Goal: Task Accomplishment & Management: Complete application form

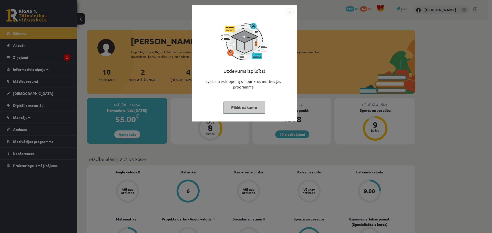
click at [288, 14] on img "Close" at bounding box center [290, 12] width 8 height 8
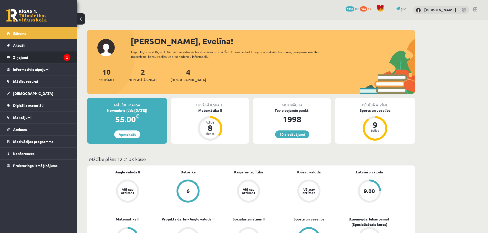
click at [16, 57] on legend "Ziņojumi 2" at bounding box center [41, 57] width 57 height 12
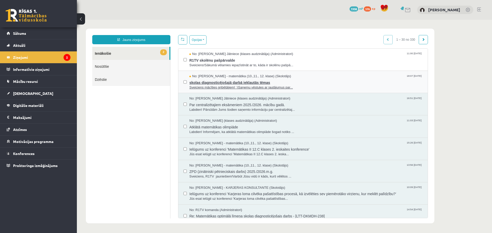
click at [229, 83] on span "skolas diagnosticējošajā darbā iekļautās tēmas" at bounding box center [305, 82] width 233 height 6
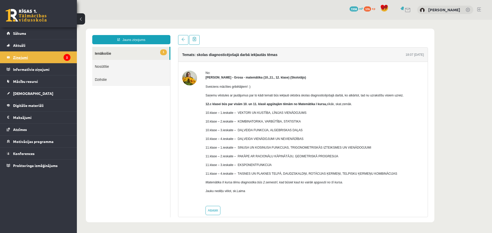
click at [48, 57] on legend "Ziņojumi 2" at bounding box center [41, 57] width 57 height 12
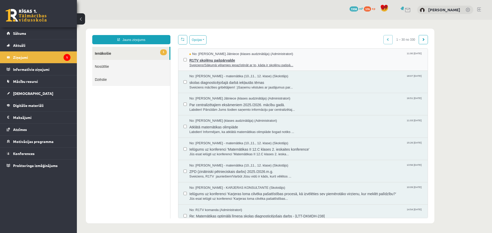
click at [239, 61] on span "R1TV skolēnu pašpārvalde" at bounding box center [305, 60] width 233 height 6
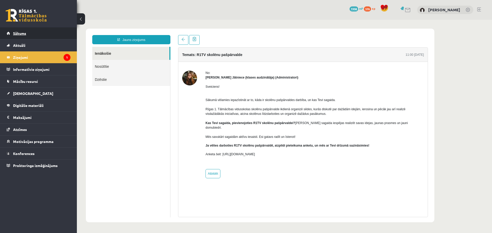
click at [35, 33] on link "Sākums" at bounding box center [39, 33] width 64 height 12
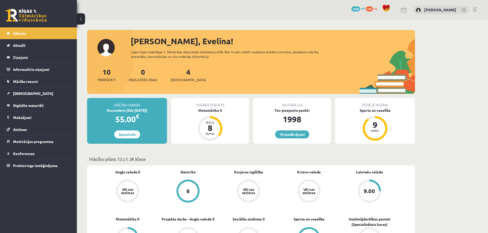
click at [475, 9] on link at bounding box center [475, 9] width 4 height 4
click at [19, 95] on span "[DEMOGRAPHIC_DATA]" at bounding box center [33, 93] width 40 height 5
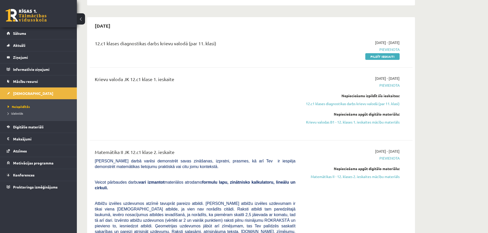
scroll to position [186, 0]
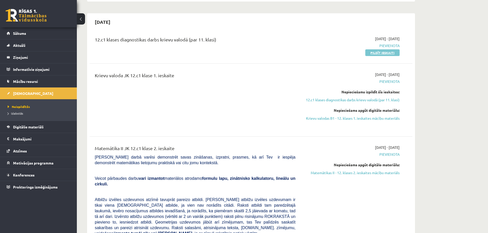
click at [378, 50] on link "Pildīt ieskaiti" at bounding box center [382, 52] width 34 height 7
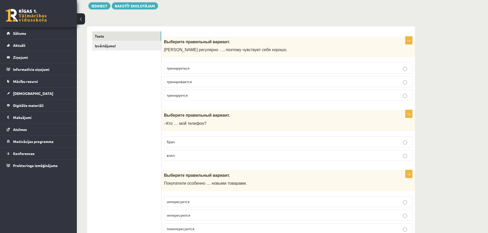
scroll to position [68, 0]
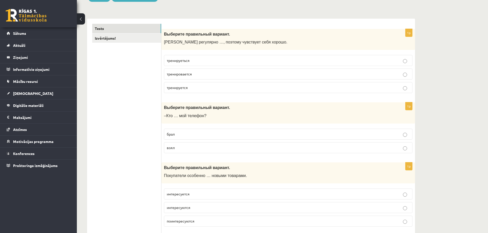
click at [206, 60] on p "тренируеться" at bounding box center [288, 60] width 243 height 5
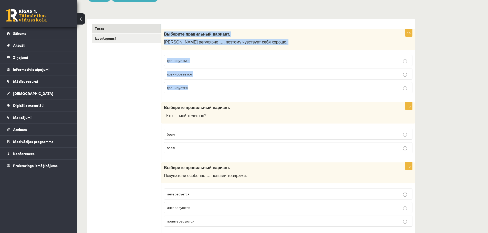
drag, startPoint x: 162, startPoint y: 34, endPoint x: 202, endPoint y: 84, distance: 64.1
click at [202, 84] on div "1p Выберите правильный вариант. Марис регулярно …, поэтому чувствует себя хорош…" at bounding box center [288, 63] width 254 height 69
copy div "Выберите правильный вариант. Марис регулярно …, поэтому чувствует себя хорошо. …"
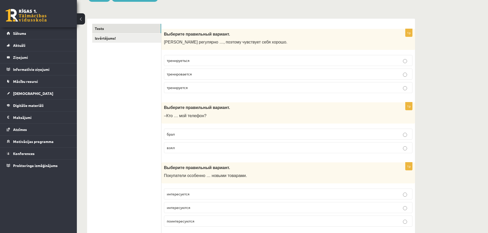
click at [210, 90] on p "тренируется" at bounding box center [288, 87] width 243 height 5
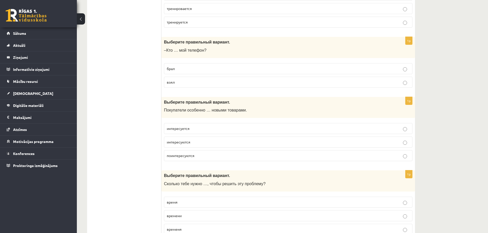
scroll to position [141, 0]
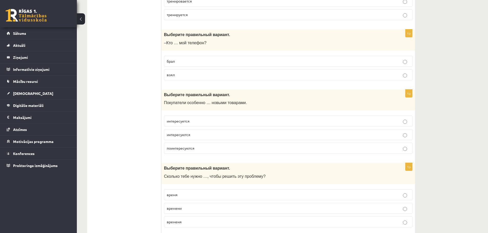
click at [186, 71] on label "взял" at bounding box center [288, 74] width 248 height 11
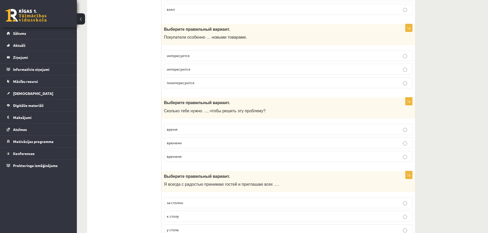
scroll to position [209, 0]
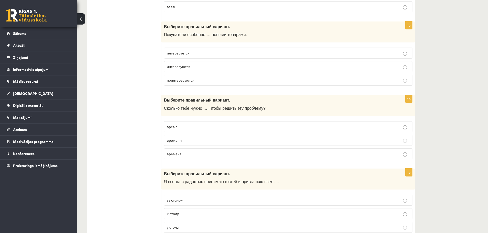
click at [193, 66] on p "интересуются" at bounding box center [288, 66] width 243 height 5
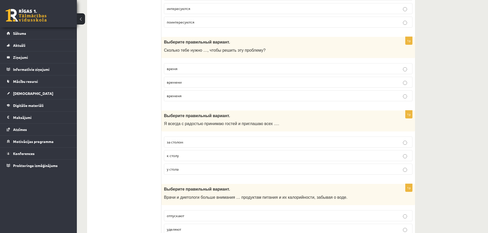
scroll to position [270, 0]
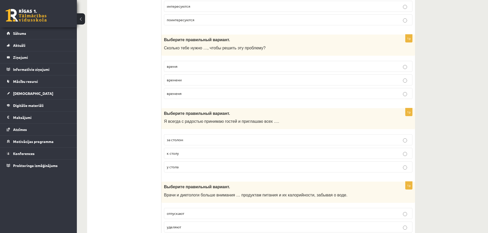
click at [189, 82] on p "времени" at bounding box center [288, 79] width 243 height 5
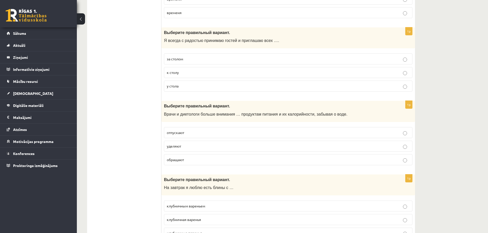
scroll to position [353, 0]
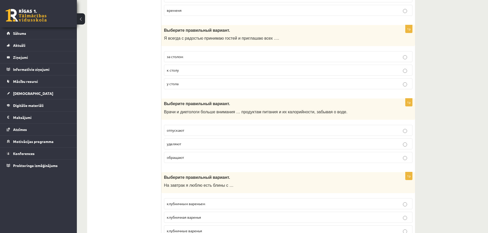
click at [188, 70] on p "к столу" at bounding box center [288, 70] width 243 height 5
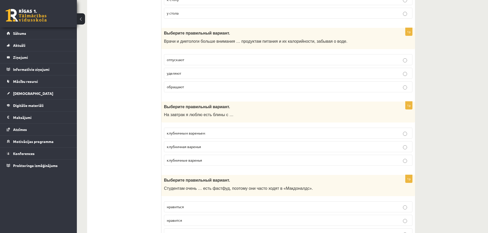
scroll to position [434, 0]
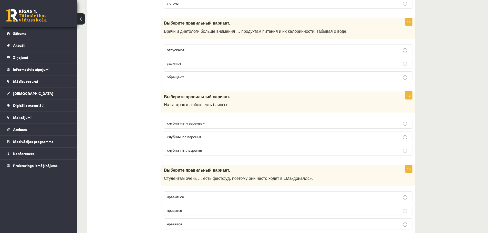
click at [188, 63] on p "уделяют" at bounding box center [288, 63] width 243 height 5
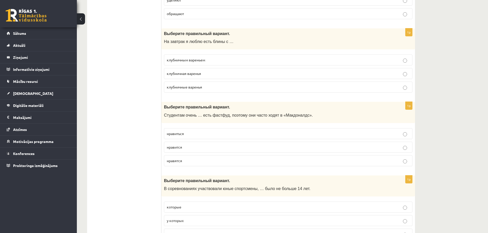
scroll to position [502, 0]
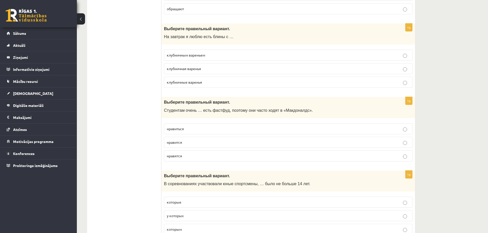
click at [211, 56] on p "клубничным вареньем" at bounding box center [288, 55] width 243 height 5
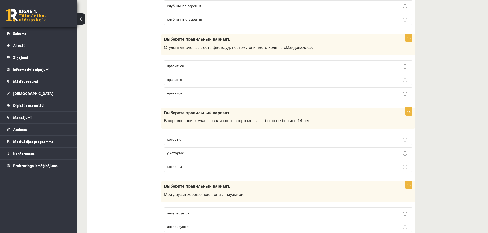
scroll to position [567, 0]
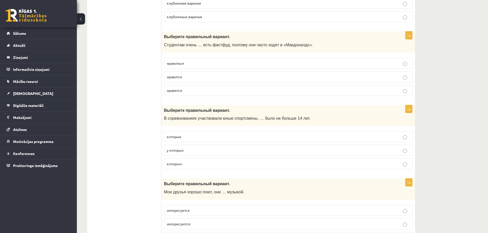
click at [202, 62] on p "нравиться" at bounding box center [288, 63] width 243 height 5
click at [204, 77] on p "нравится" at bounding box center [288, 76] width 243 height 5
drag, startPoint x: 160, startPoint y: 37, endPoint x: 167, endPoint y: 54, distance: 18.8
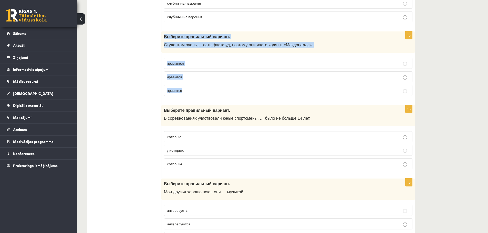
drag, startPoint x: 164, startPoint y: 37, endPoint x: 198, endPoint y: 89, distance: 62.2
click at [198, 89] on div "1p Выберите правильный вариант. Студентам очень … есть фастфуд, поэтому они час…" at bounding box center [288, 66] width 254 height 69
copy div "Выберите правильный вариант. Студентам очень … есть фастфуд, поэтому они часто …"
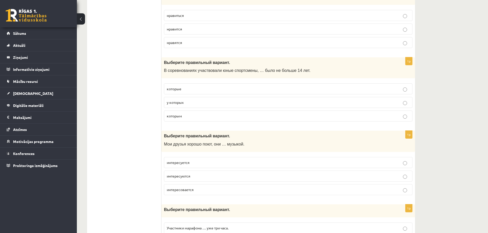
scroll to position [630, 0]
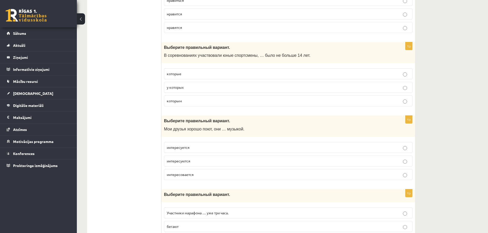
click at [189, 102] on p "которым" at bounding box center [288, 100] width 243 height 5
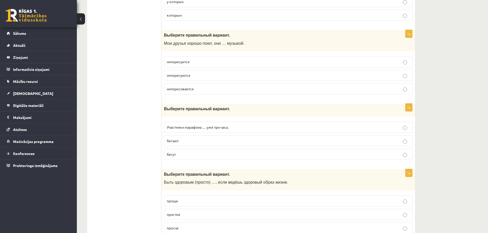
scroll to position [721, 0]
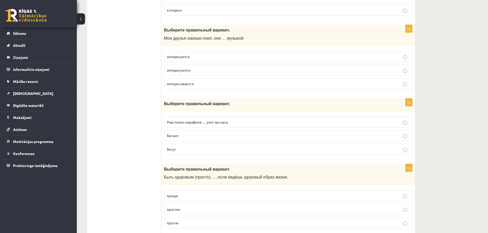
click at [207, 70] on p "интересуются" at bounding box center [288, 70] width 243 height 5
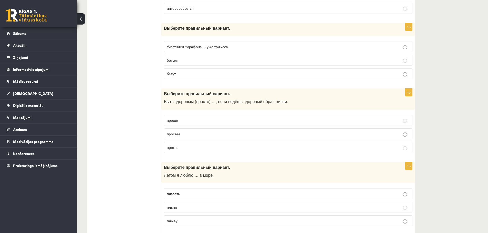
scroll to position [799, 0]
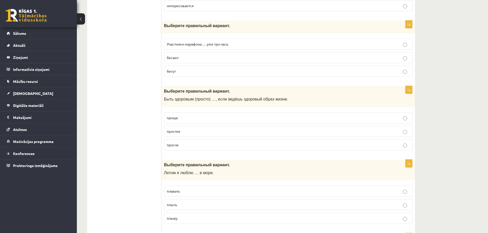
click at [241, 72] on p "бегут" at bounding box center [288, 71] width 243 height 5
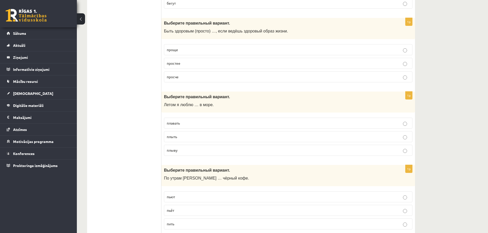
scroll to position [842, 0]
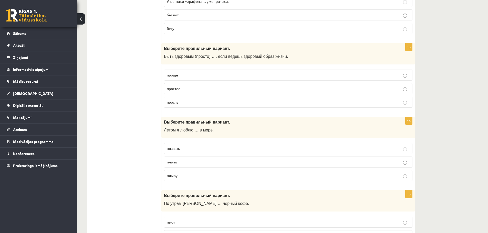
click at [193, 74] on p "проще" at bounding box center [288, 74] width 243 height 5
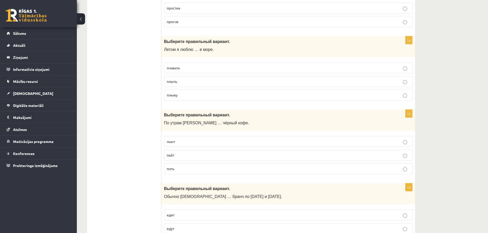
scroll to position [925, 0]
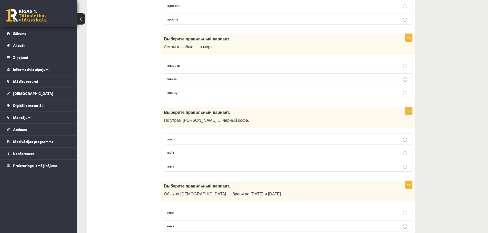
click at [190, 64] on p "плавать" at bounding box center [288, 65] width 243 height 5
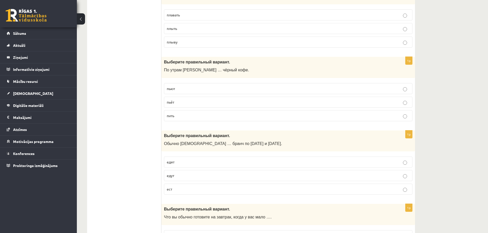
scroll to position [981, 0]
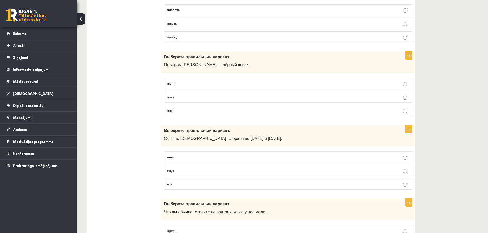
click at [191, 97] on p "пьёт" at bounding box center [288, 97] width 243 height 5
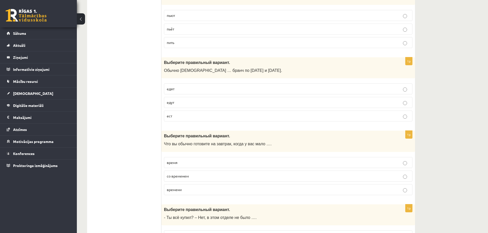
scroll to position [1054, 0]
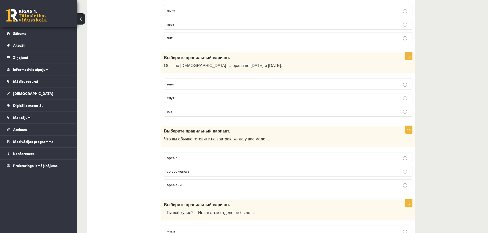
click at [187, 83] on p "едят" at bounding box center [288, 83] width 243 height 5
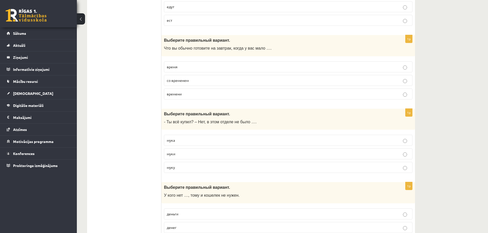
scroll to position [1150, 0]
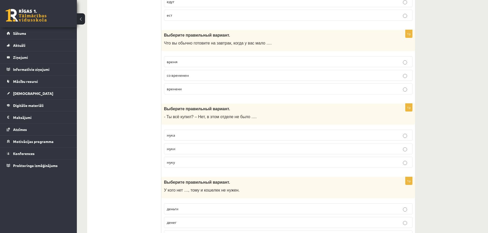
click at [211, 90] on p "времени" at bounding box center [288, 88] width 243 height 5
click at [209, 149] on p "муки" at bounding box center [288, 148] width 243 height 5
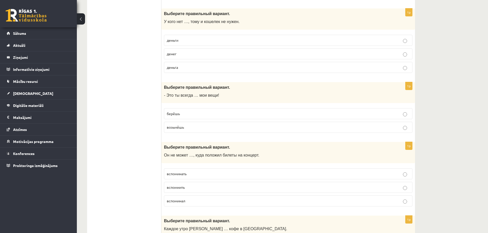
scroll to position [1327, 0]
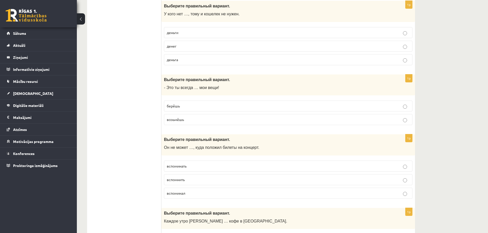
click at [187, 46] on p "денег" at bounding box center [288, 46] width 243 height 5
click at [186, 109] on p "берёшь" at bounding box center [288, 105] width 243 height 5
click at [204, 181] on p "вспомнить" at bounding box center [288, 179] width 243 height 5
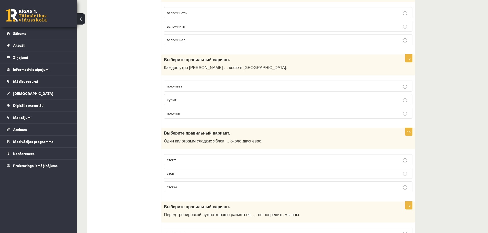
scroll to position [1485, 0]
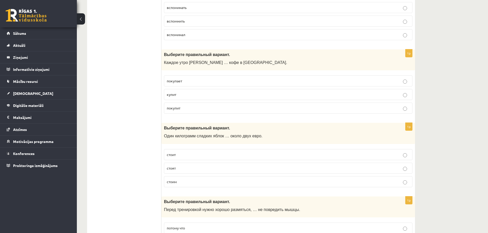
click at [188, 80] on p "покупает" at bounding box center [288, 80] width 243 height 5
click at [189, 157] on p "стоит" at bounding box center [288, 154] width 243 height 5
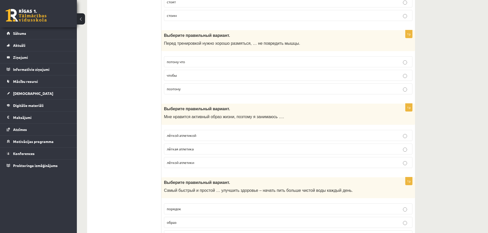
scroll to position [1657, 0]
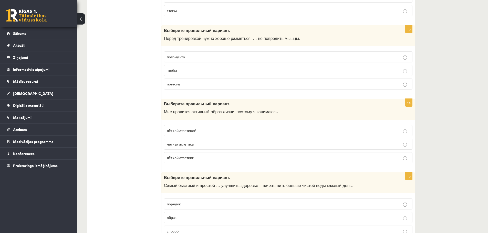
click at [202, 72] on p "чтобы" at bounding box center [288, 70] width 243 height 5
click at [203, 130] on p "лёгкой атлетикой" at bounding box center [288, 130] width 243 height 5
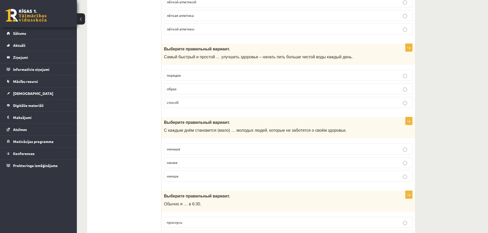
scroll to position [1788, 0]
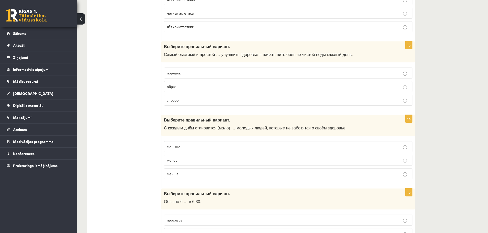
click at [193, 103] on p "способ" at bounding box center [288, 100] width 243 height 5
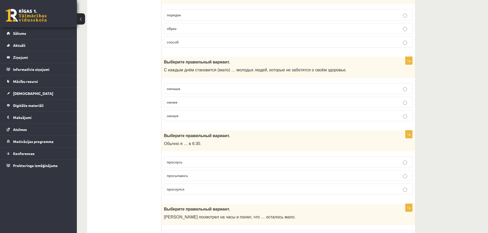
scroll to position [1879, 0]
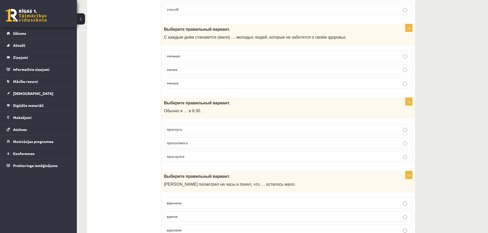
click at [205, 57] on p "меньше" at bounding box center [288, 55] width 243 height 5
click at [197, 142] on p "просыпаюсь" at bounding box center [288, 142] width 243 height 5
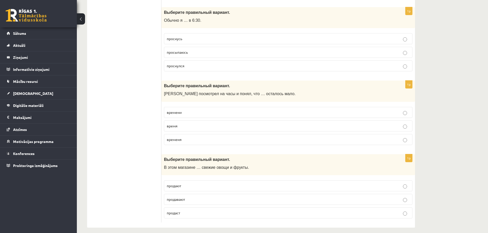
scroll to position [1975, 0]
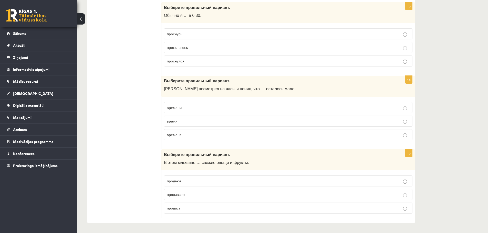
click at [190, 108] on p "времени" at bounding box center [288, 107] width 243 height 5
click at [192, 182] on p "продают" at bounding box center [288, 181] width 243 height 5
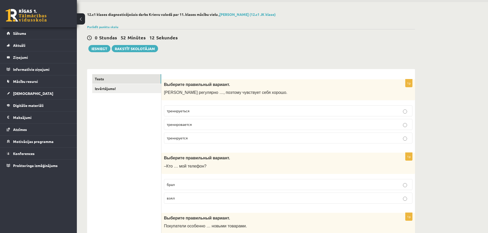
scroll to position [0, 0]
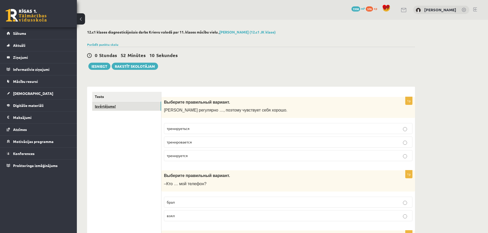
click at [121, 105] on link "Izvērtējums!" at bounding box center [126, 106] width 69 height 9
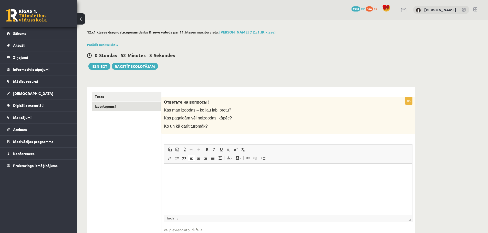
click at [198, 175] on html at bounding box center [288, 172] width 248 height 16
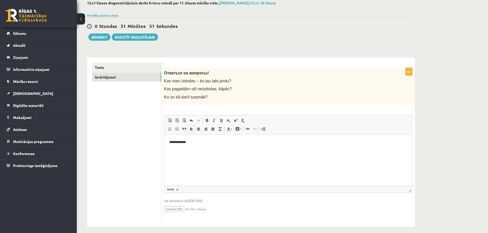
scroll to position [34, 0]
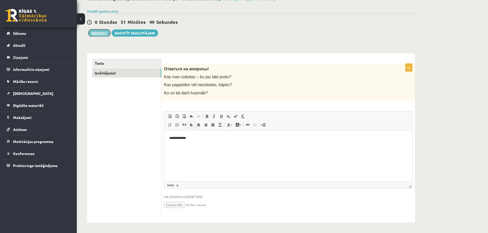
click at [97, 33] on button "Iesniegt" at bounding box center [99, 32] width 22 height 7
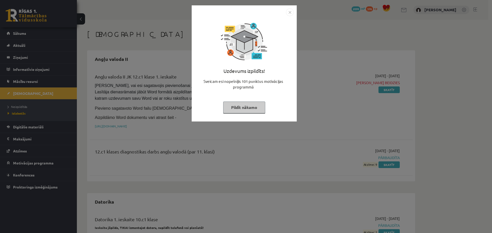
click at [289, 12] on img "Close" at bounding box center [290, 12] width 8 height 8
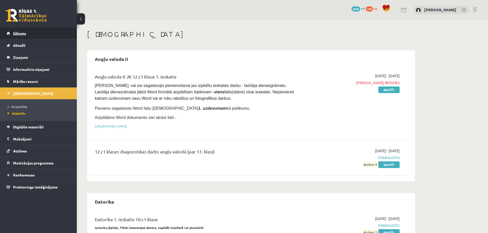
click at [20, 35] on span "Sākums" at bounding box center [19, 33] width 13 height 5
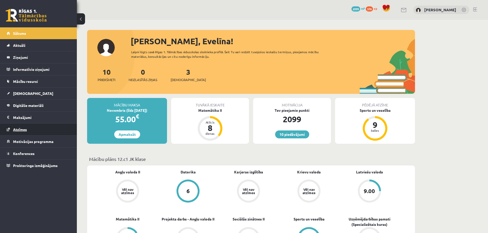
click at [19, 130] on span "Atzīmes" at bounding box center [20, 129] width 14 height 5
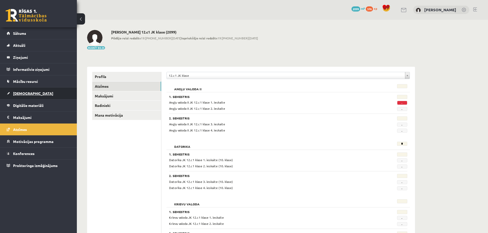
click at [23, 92] on span "[DEMOGRAPHIC_DATA]" at bounding box center [33, 93] width 40 height 5
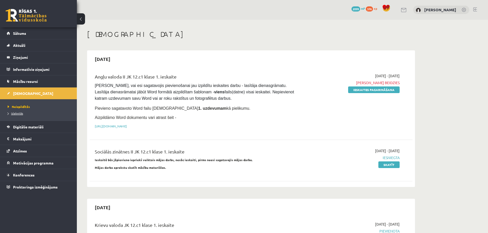
click at [17, 114] on span "Izlabotās" at bounding box center [15, 113] width 15 height 4
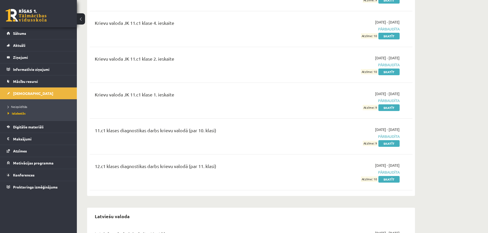
scroll to position [913, 0]
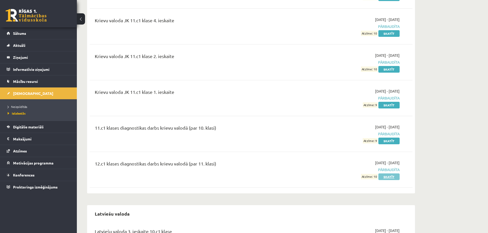
click at [391, 174] on link "Skatīt" at bounding box center [388, 177] width 21 height 7
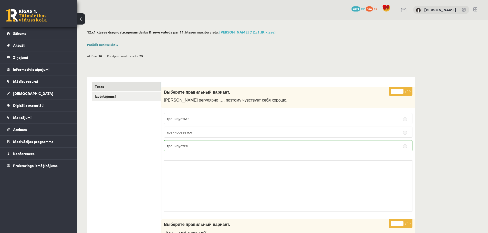
click at [103, 44] on link "Parādīt punktu skalu" at bounding box center [102, 45] width 31 height 4
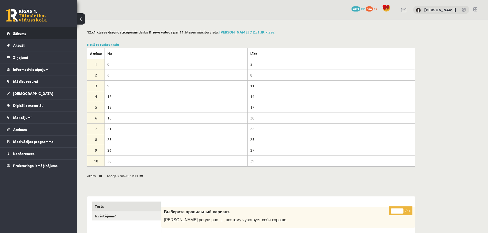
click at [16, 35] on span "Sākums" at bounding box center [19, 33] width 13 height 5
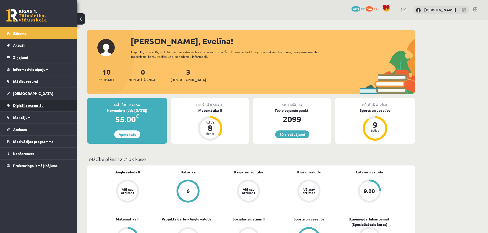
click at [25, 105] on span "Digitālie materiāli" at bounding box center [28, 105] width 30 height 5
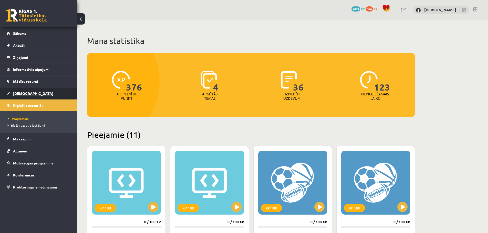
click at [25, 92] on span "[DEMOGRAPHIC_DATA]" at bounding box center [33, 93] width 40 height 5
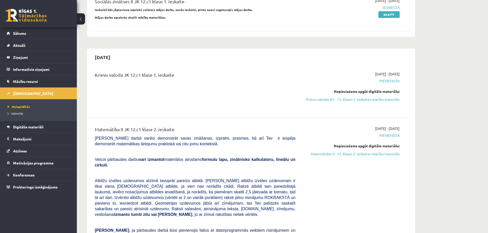
scroll to position [157, 0]
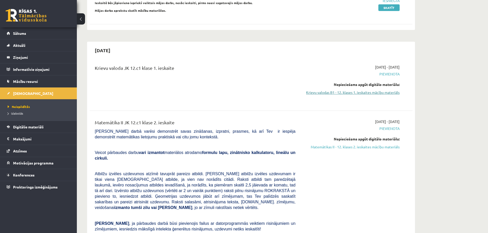
click at [377, 90] on link "Krievu valodas B1 - 12. klases 1. ieskaites mācību materiāls" at bounding box center [351, 92] width 97 height 5
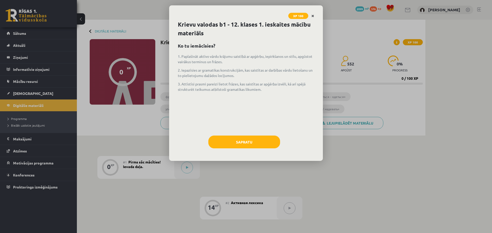
click at [312, 16] on icon "Close" at bounding box center [312, 16] width 3 height 4
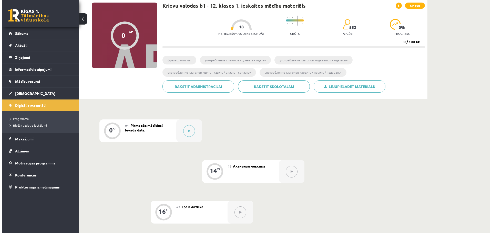
scroll to position [32, 0]
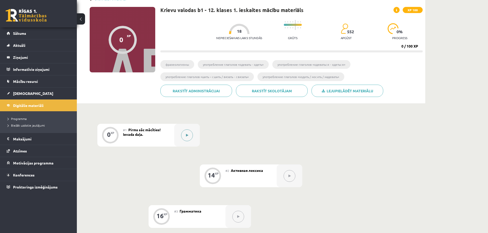
click at [190, 137] on button at bounding box center [187, 136] width 12 height 12
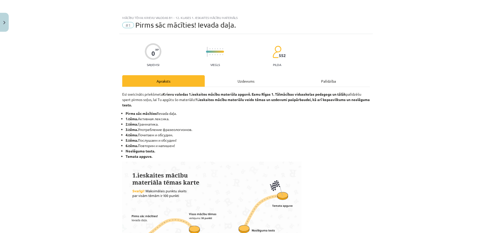
click at [243, 84] on div "Uzdevums" at bounding box center [246, 81] width 82 height 12
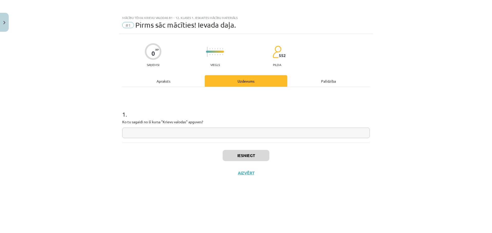
click at [197, 134] on input "text" at bounding box center [245, 133] width 247 height 11
type input "**"
click at [237, 153] on button "Iesniegt" at bounding box center [246, 155] width 47 height 11
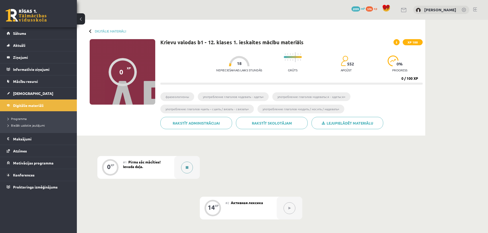
click at [187, 169] on button at bounding box center [187, 168] width 12 height 12
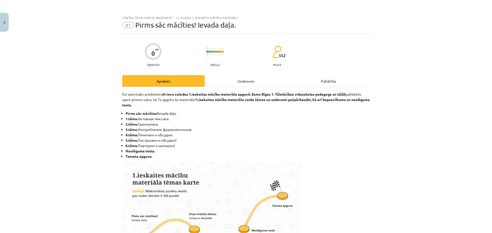
click at [249, 78] on div "Uzdevums" at bounding box center [246, 81] width 82 height 12
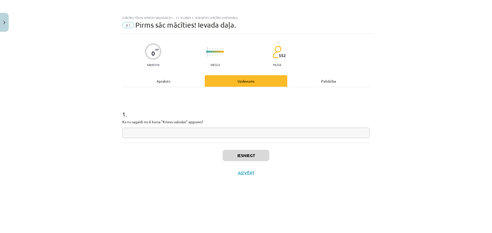
click at [228, 134] on input "text" at bounding box center [245, 133] width 247 height 11
type input "**"
click at [231, 160] on button "Iesniegt" at bounding box center [246, 155] width 47 height 11
click at [236, 175] on button "Nākamā nodarbība" at bounding box center [246, 177] width 50 height 12
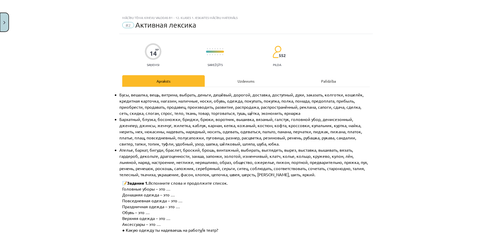
click at [4, 22] on img "Close" at bounding box center [4, 22] width 2 height 3
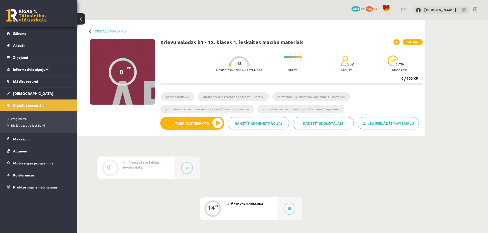
click at [128, 169] on div "#1 Pirms sāc mācīties! Ievada daļa." at bounding box center [148, 168] width 51 height 23
click at [187, 170] on button at bounding box center [187, 168] width 12 height 12
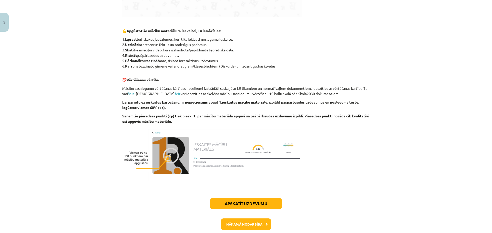
scroll to position [248, 0]
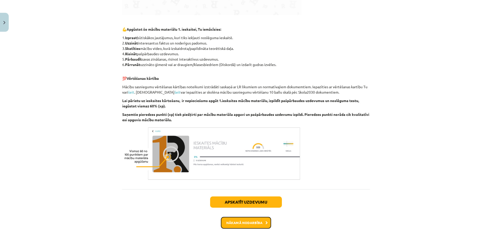
click at [245, 221] on button "Nākamā nodarbība" at bounding box center [246, 223] width 50 height 12
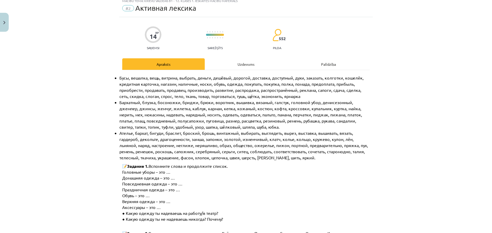
scroll to position [13, 0]
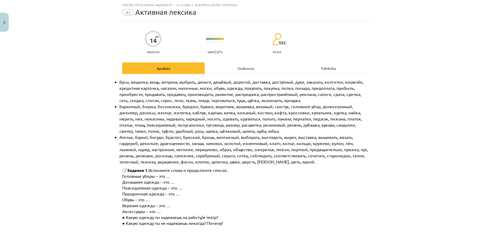
click at [234, 69] on div "Uzdevums" at bounding box center [246, 68] width 82 height 12
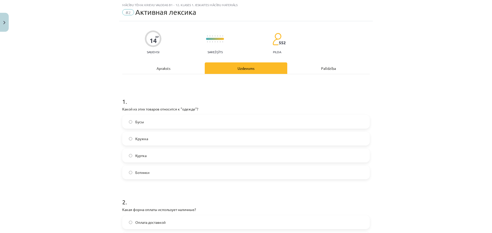
click at [179, 155] on label "Куртка" at bounding box center [246, 155] width 246 height 13
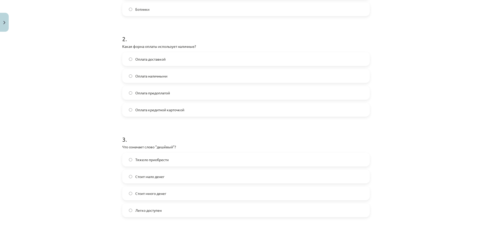
scroll to position [178, 0]
click at [191, 75] on label "Оплата наличными" at bounding box center [246, 74] width 246 height 13
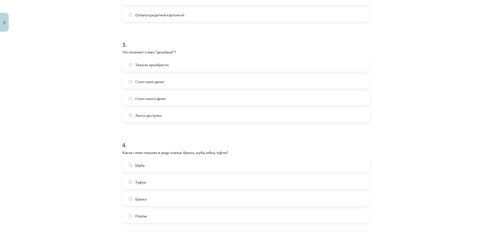
scroll to position [275, 0]
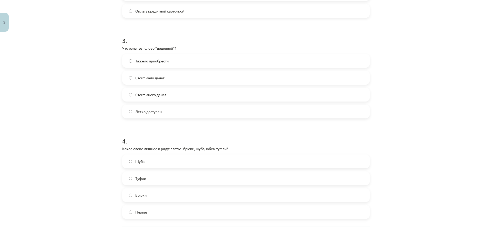
click at [181, 77] on label "Стоит мало денег" at bounding box center [246, 77] width 246 height 13
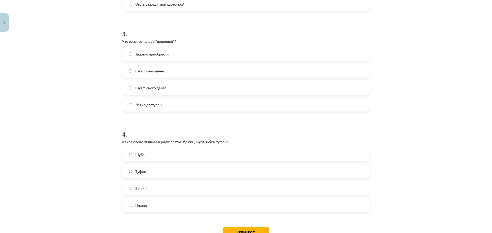
scroll to position [320, 0]
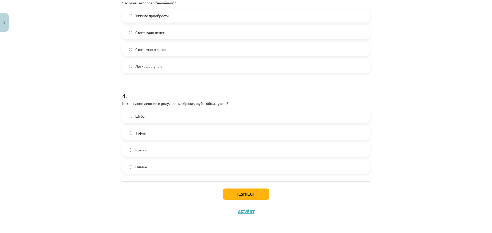
click at [142, 135] on span "Туфли" at bounding box center [140, 133] width 11 height 5
click at [234, 198] on button "Iesniegt" at bounding box center [246, 194] width 47 height 11
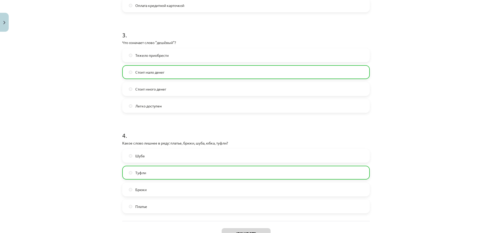
scroll to position [337, 0]
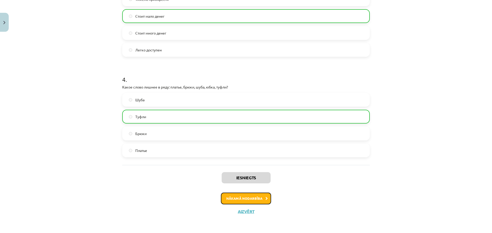
click at [244, 201] on button "Nākamā nodarbība" at bounding box center [246, 199] width 50 height 12
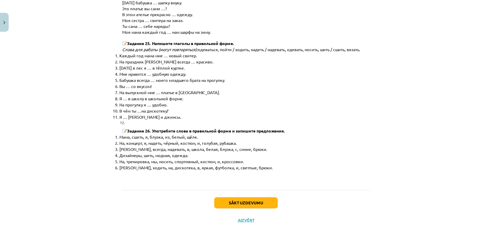
scroll to position [2588, 0]
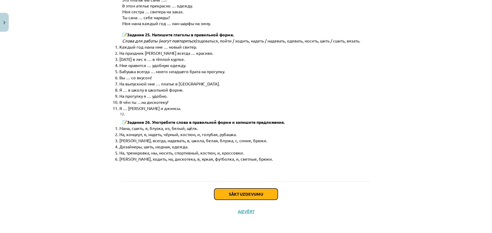
click at [248, 194] on button "Sākt uzdevumu" at bounding box center [246, 194] width 64 height 11
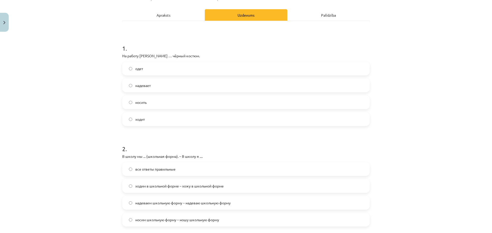
scroll to position [78, 0]
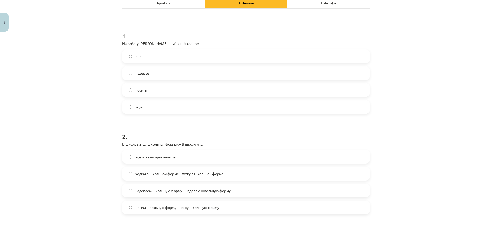
click at [172, 74] on label "надевает" at bounding box center [246, 73] width 246 height 13
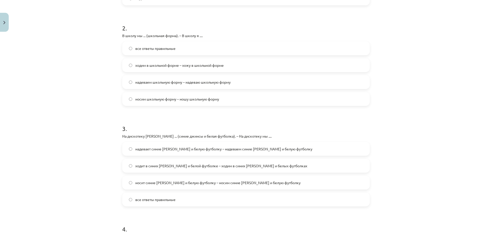
scroll to position [190, 0]
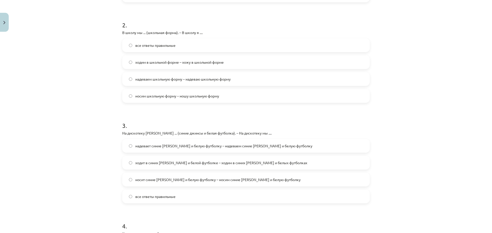
click at [200, 45] on label "все ответы правильные" at bounding box center [246, 45] width 246 height 13
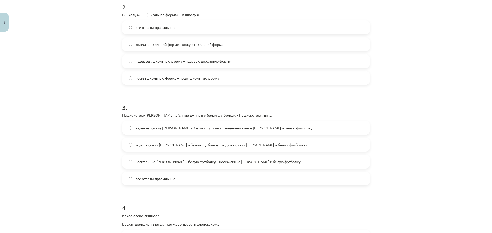
scroll to position [211, 0]
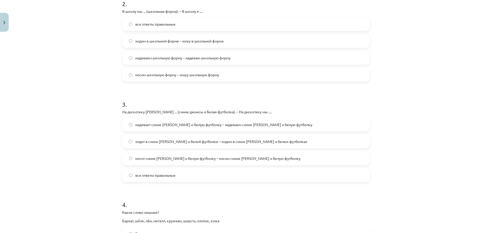
click at [188, 176] on label "все ответы правильные" at bounding box center [246, 175] width 246 height 13
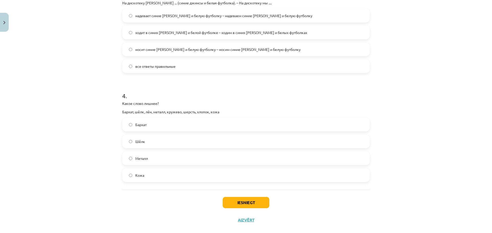
scroll to position [329, 0]
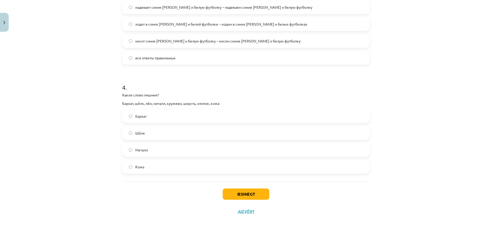
click at [155, 152] on label "Металл" at bounding box center [246, 150] width 246 height 13
click at [241, 194] on button "Iesniegt" at bounding box center [246, 194] width 47 height 11
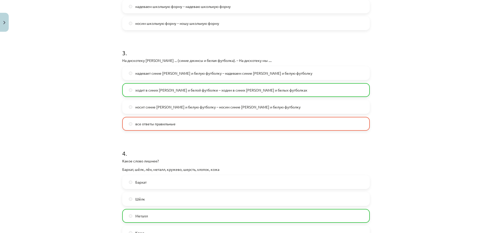
scroll to position [345, 0]
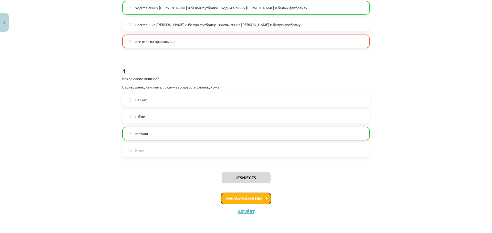
click at [260, 199] on button "Nākamā nodarbība" at bounding box center [246, 199] width 50 height 12
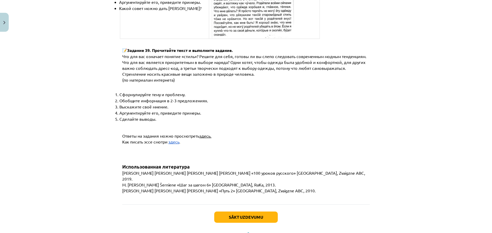
scroll to position [1935, 0]
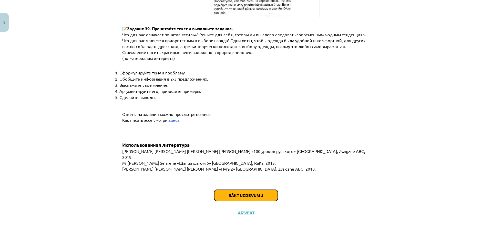
click at [265, 195] on button "Sākt uzdevumu" at bounding box center [246, 195] width 64 height 11
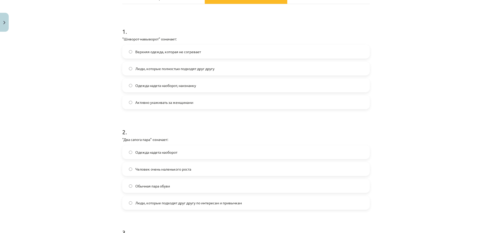
scroll to position [87, 0]
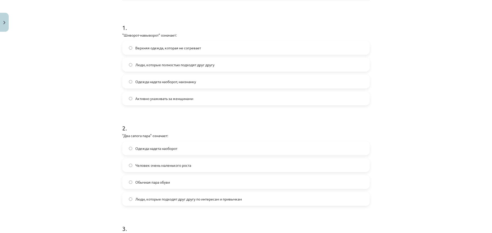
click at [202, 80] on label "Одежда надета наоборот, наизнанку" at bounding box center [246, 81] width 246 height 13
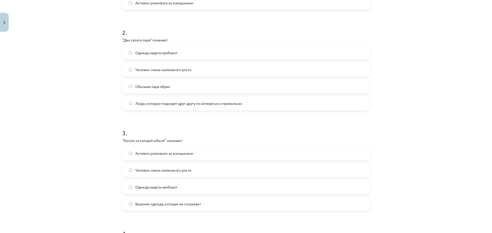
scroll to position [183, 0]
click at [205, 106] on span "Люди, которые подходят друг другу по интересам и привычкам" at bounding box center [188, 102] width 107 height 5
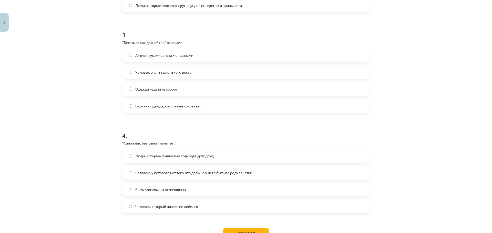
scroll to position [283, 0]
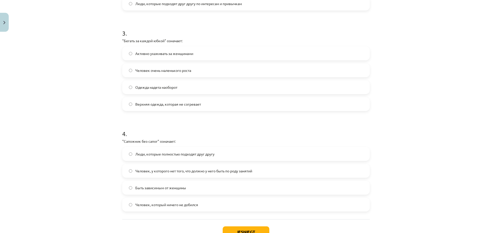
click at [196, 53] on label "Активно ухаживать за женщинами" at bounding box center [246, 53] width 246 height 13
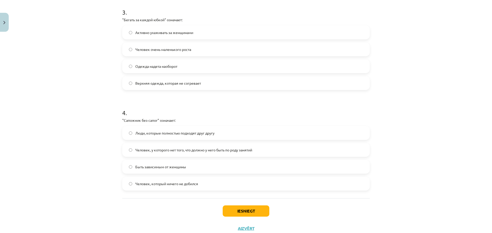
scroll to position [320, 0]
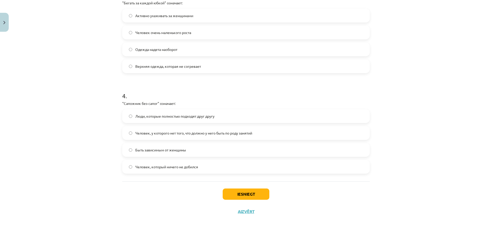
click at [258, 132] on label "Человек, у которого нет того, что должно у него быть по роду занятий" at bounding box center [246, 133] width 246 height 13
click at [232, 193] on button "Iesniegt" at bounding box center [246, 194] width 47 height 11
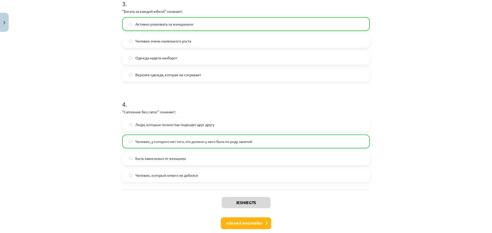
scroll to position [337, 0]
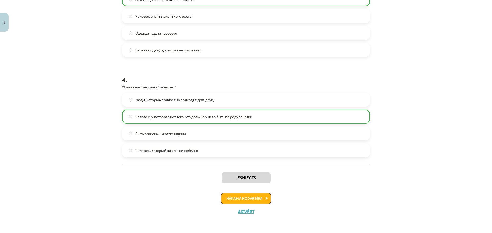
click at [240, 198] on button "Nākamā nodarbība" at bounding box center [246, 199] width 50 height 12
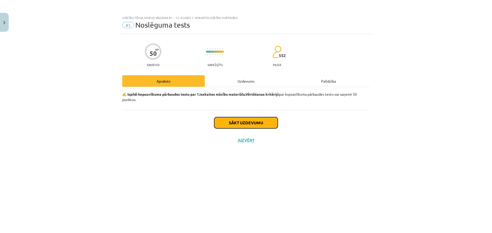
click at [243, 125] on button "Sākt uzdevumu" at bounding box center [246, 122] width 64 height 11
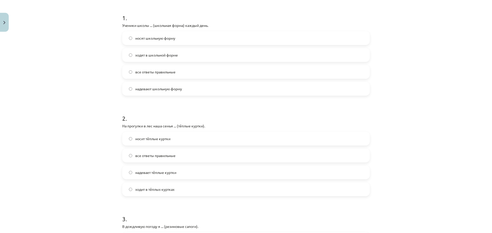
scroll to position [95, 0]
click at [183, 40] on label "носят школьную форму" at bounding box center [246, 39] width 246 height 13
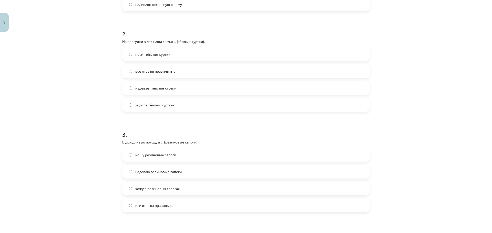
scroll to position [183, 0]
click at [177, 51] on label "носит тёплые куртки" at bounding box center [246, 52] width 246 height 13
click at [187, 88] on label "надевает тёплые куртки" at bounding box center [246, 86] width 246 height 13
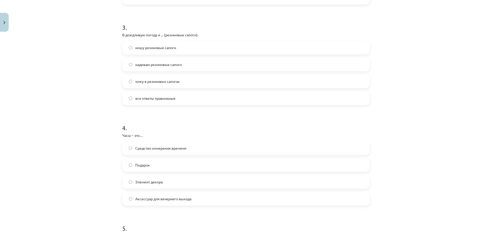
scroll to position [294, 0]
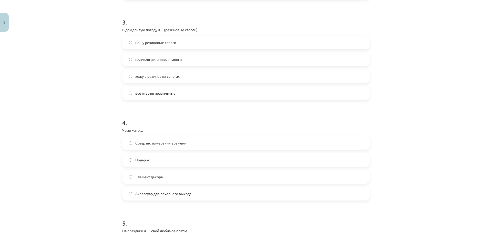
click at [186, 43] on label "ношу резиновые сапоги" at bounding box center [246, 42] width 246 height 13
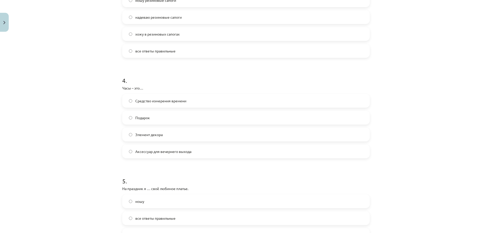
scroll to position [333, 0]
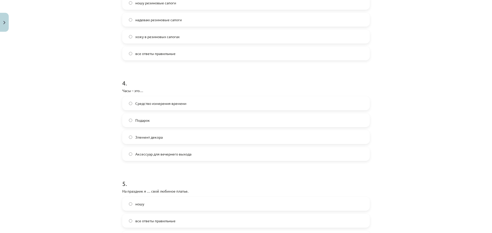
click at [291, 56] on label "все ответы правильные" at bounding box center [246, 53] width 246 height 13
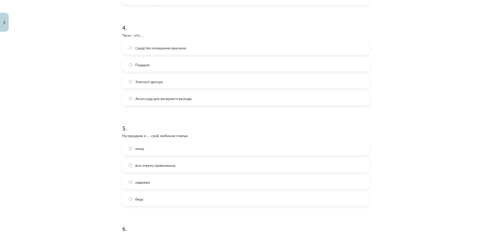
scroll to position [390, 0]
click at [194, 45] on label "Средство измерения времени" at bounding box center [246, 46] width 246 height 13
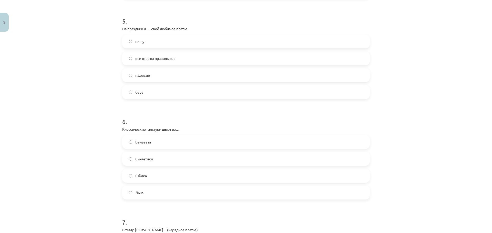
scroll to position [497, 0]
click at [174, 74] on label "надеваю" at bounding box center [246, 74] width 246 height 13
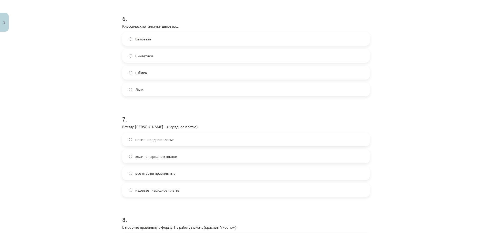
click at [161, 73] on label "Шёлка" at bounding box center [246, 72] width 246 height 13
drag, startPoint x: 117, startPoint y: 26, endPoint x: 168, endPoint y: 90, distance: 82.0
copy div "Классические галстуки шьют из… Вельвета Синтетики Шёлка Льна"
click at [75, 87] on div "Mācību tēma: Krievu valodas b1 - 12. klases 1. ieskaites mācību materiāls #5 No…" at bounding box center [246, 116] width 492 height 233
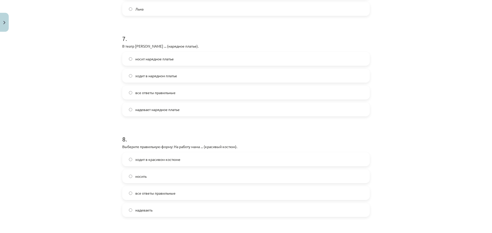
scroll to position [682, 0]
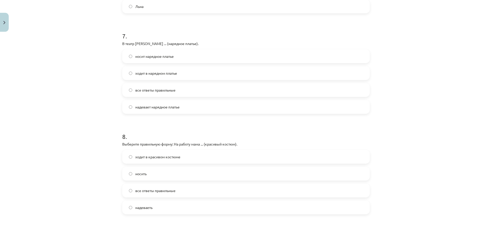
click at [171, 106] on span "надевает нарядное платье" at bounding box center [157, 107] width 44 height 5
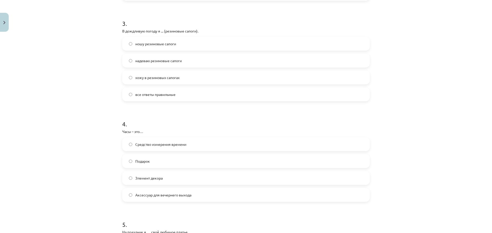
scroll to position [263, 0]
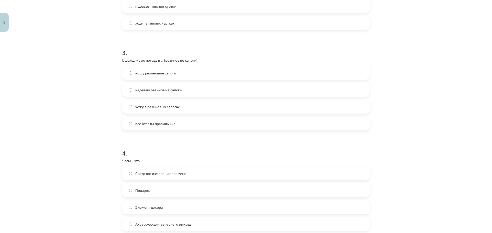
click at [251, 87] on label "надеваю резиновые сапоги" at bounding box center [246, 89] width 246 height 13
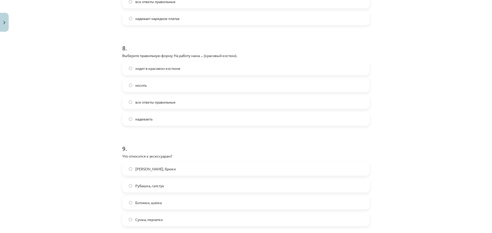
scroll to position [779, 0]
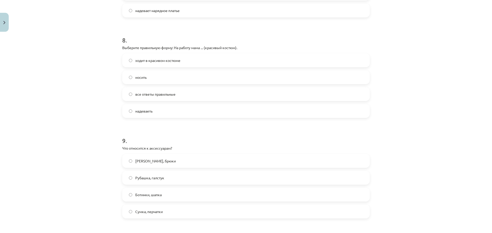
click at [193, 61] on label "ходит в красивом костюме" at bounding box center [246, 60] width 246 height 13
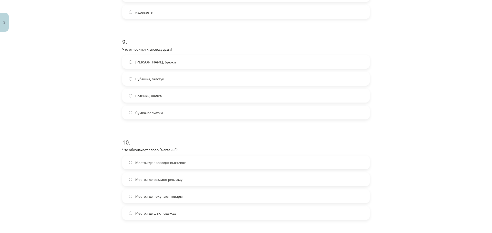
scroll to position [882, 0]
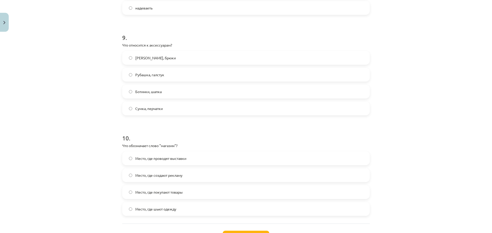
click at [171, 107] on label "Сумка, перчатки" at bounding box center [246, 108] width 246 height 13
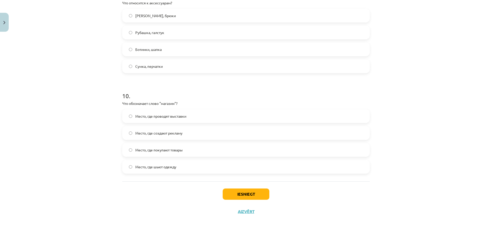
click at [188, 151] on label "Место, где покупают товары" at bounding box center [246, 150] width 246 height 13
click at [231, 196] on button "Iesniegt" at bounding box center [246, 194] width 47 height 11
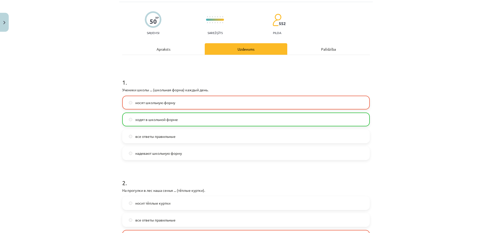
scroll to position [33, 0]
drag, startPoint x: 119, startPoint y: 89, endPoint x: 202, endPoint y: 155, distance: 105.7
copy div "Ученики школы ... (школьная форма) каждый день. носят школьную форму ходят в шк…"
click at [53, 76] on div "Mācību tēma: Krievu valodas b1 - 12. klases 1. ieskaites mācību materiāls #5 No…" at bounding box center [246, 116] width 492 height 233
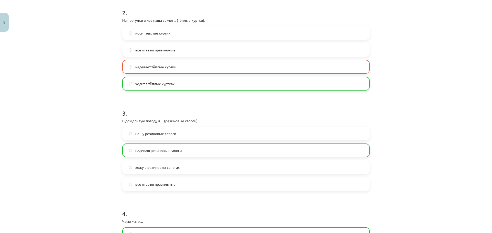
scroll to position [168, 0]
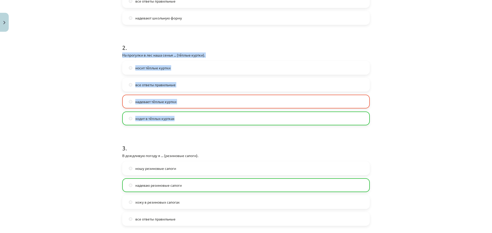
drag, startPoint x: 118, startPoint y: 56, endPoint x: 194, endPoint y: 118, distance: 98.0
copy div "На прогулки в лес наша семья ... (тёплые куртки). носит тёплые куртки все ответ…"
click at [72, 110] on div "Mācību tēma: Krievu valodas b1 - 12. klases 1. ieskaites mācību materiāls #5 No…" at bounding box center [246, 116] width 492 height 233
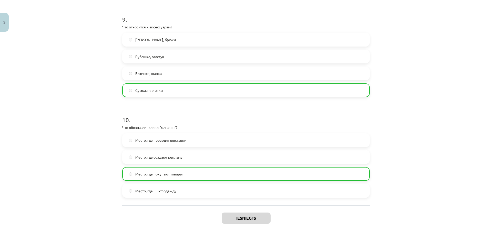
scroll to position [941, 0]
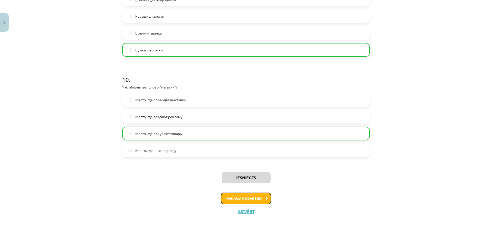
click at [253, 199] on button "Nākamā nodarbība" at bounding box center [246, 199] width 50 height 12
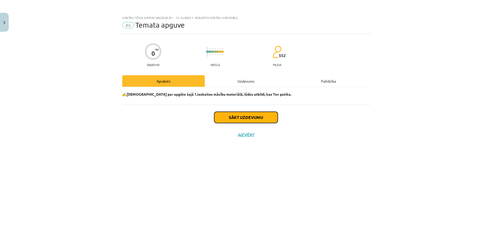
click at [236, 119] on button "Sākt uzdevumu" at bounding box center [246, 117] width 64 height 11
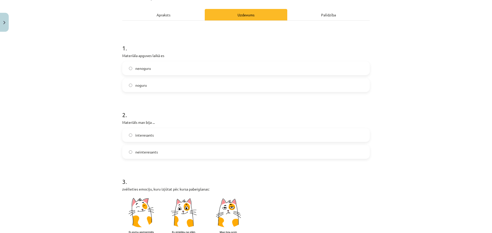
scroll to position [89, 0]
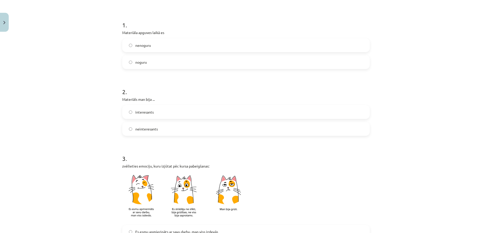
click at [184, 44] on label "nenoguru" at bounding box center [246, 45] width 246 height 13
click at [170, 130] on label "neinteresants" at bounding box center [246, 129] width 246 height 13
click at [240, 112] on label "interesants" at bounding box center [246, 112] width 246 height 13
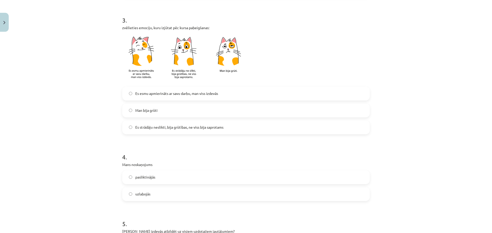
scroll to position [229, 0]
click at [220, 85] on div "3 . zvēlieties emociju, kuru izjūtat pēc kursa pabeigšanas: Es esmu apmierināts…" at bounding box center [245, 70] width 247 height 127
click at [223, 95] on label "Es esmu apmierināts ar savu darbu, man viss izdevās" at bounding box center [246, 93] width 246 height 13
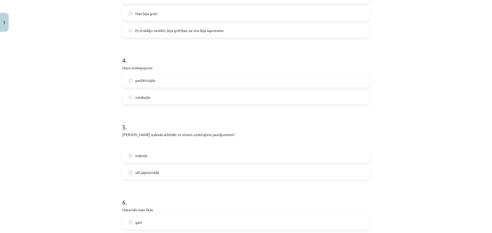
scroll to position [339, 0]
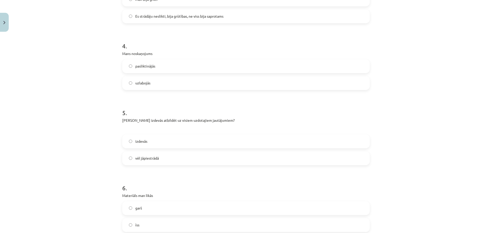
click at [164, 83] on label "uzlabojās" at bounding box center [246, 83] width 246 height 13
click at [193, 139] on label "izdevās" at bounding box center [246, 141] width 246 height 13
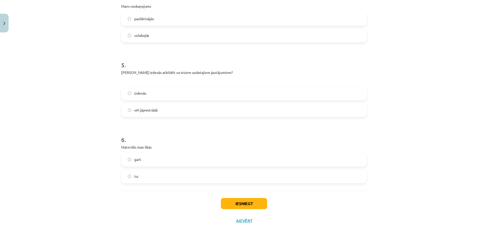
scroll to position [398, 0]
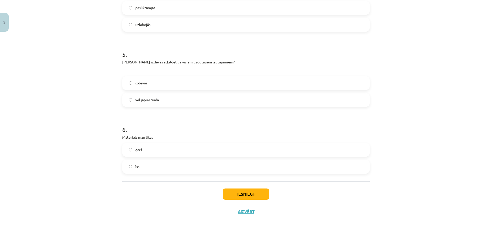
click at [174, 166] on label "īss" at bounding box center [246, 167] width 246 height 13
click at [230, 194] on button "Iesniegt" at bounding box center [246, 194] width 47 height 11
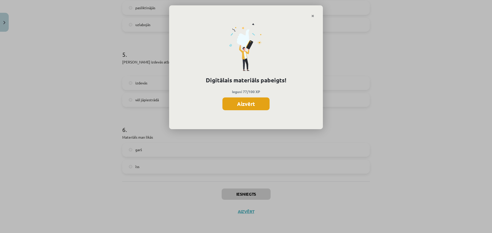
click at [250, 100] on button "Aizvērt" at bounding box center [245, 104] width 47 height 13
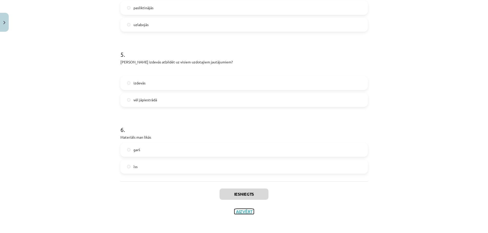
click at [242, 213] on button "Aizvērt" at bounding box center [243, 211] width 19 height 5
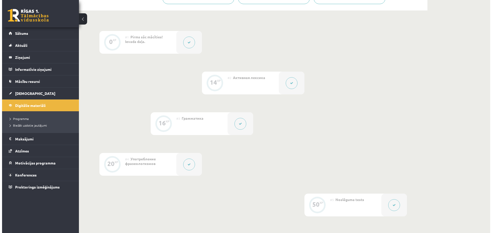
scroll to position [125, 0]
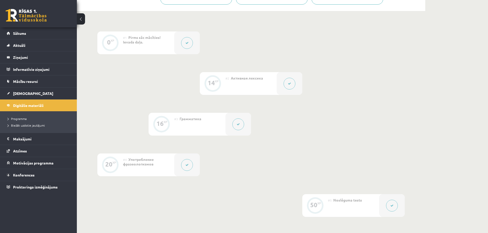
click at [239, 123] on icon at bounding box center [238, 124] width 3 height 3
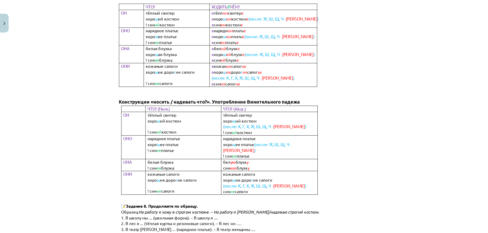
scroll to position [298, 0]
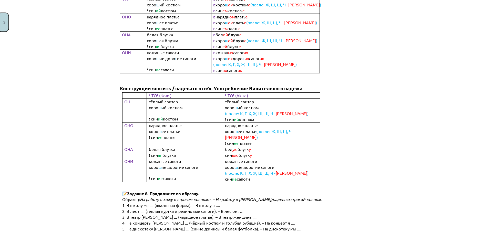
click at [3, 22] on img "Close" at bounding box center [4, 22] width 2 height 3
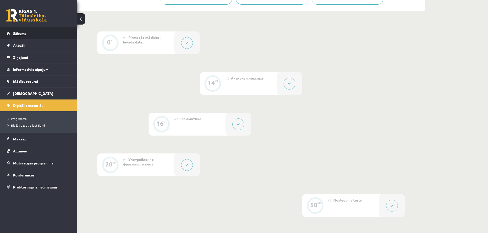
click at [26, 32] on span "Sākums" at bounding box center [19, 33] width 13 height 5
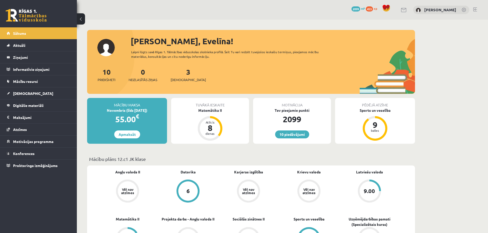
click at [474, 11] on link at bounding box center [475, 9] width 4 height 4
